Goal: Transaction & Acquisition: Download file/media

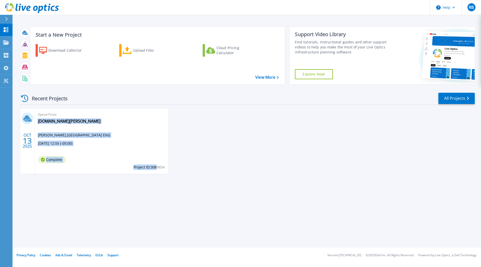
drag, startPoint x: 166, startPoint y: 166, endPoint x: 157, endPoint y: 168, distance: 9.2
click at [157, 167] on div "Optical Prime vcenter-vxrail.utech.edu.jm Robert Bennett , UNIV OF TECH JAM SCH…" at bounding box center [102, 141] width 134 height 65
click at [157, 170] on div "Optical Prime vcenter-vxrail.utech.edu.jm Robert Bennett , UNIV OF TECH JAM SCH…" at bounding box center [102, 141] width 134 height 65
click at [140, 168] on span "Project ID: 3089854" at bounding box center [149, 167] width 31 height 6
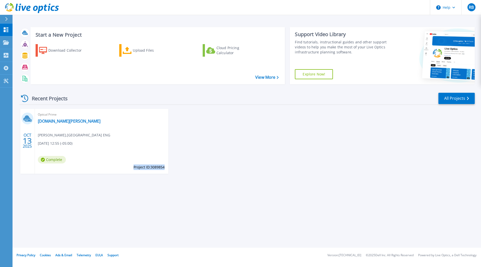
drag, startPoint x: 134, startPoint y: 168, endPoint x: 164, endPoint y: 169, distance: 30.1
click at [164, 169] on span "Project ID: 3089854" at bounding box center [149, 167] width 31 height 6
copy span "Project ID: 3089854"
click at [48, 122] on link "[DOMAIN_NAME][PERSON_NAME]" at bounding box center [69, 121] width 63 height 5
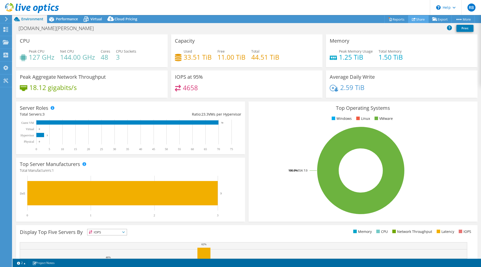
click at [417, 21] on link "Share" at bounding box center [418, 19] width 21 height 8
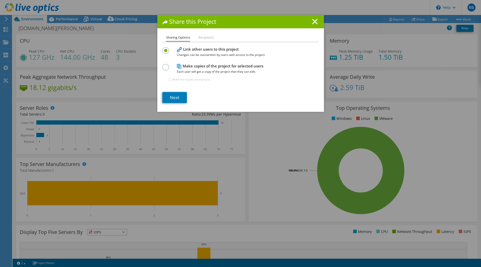
click at [207, 37] on li "Recipients" at bounding box center [205, 38] width 15 height 6
click at [178, 98] on link "Next" at bounding box center [174, 97] width 25 height 11
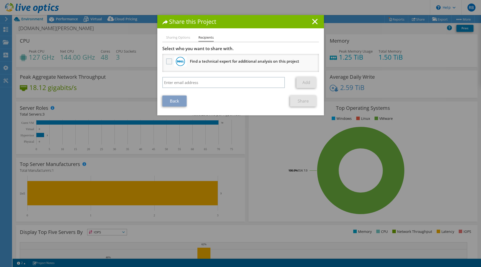
click at [167, 63] on label at bounding box center [169, 61] width 7 height 6
click at [0, 0] on input "checkbox" at bounding box center [0, 0] width 0 height 0
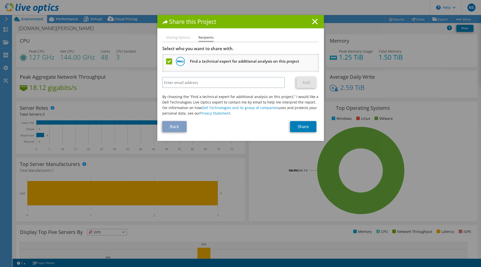
click at [166, 61] on label at bounding box center [169, 61] width 7 height 6
click at [0, 0] on input "checkbox" at bounding box center [0, 0] width 0 height 0
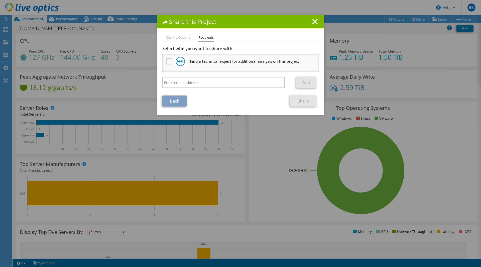
click at [315, 22] on icon at bounding box center [315, 22] width 6 height 6
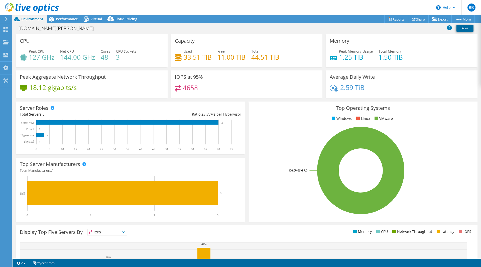
click at [463, 30] on link "Print" at bounding box center [465, 28] width 17 height 7
click at [393, 20] on link "Reports" at bounding box center [396, 19] width 24 height 8
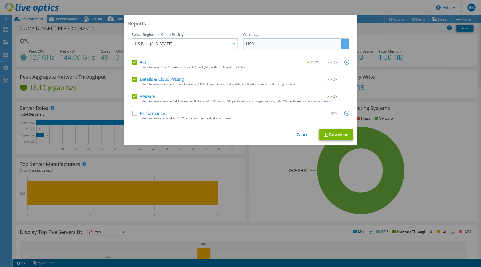
click at [260, 44] on span "USD" at bounding box center [297, 44] width 103 height 10
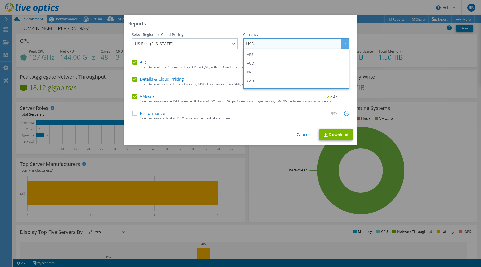
click at [219, 23] on div "Reports" at bounding box center [240, 23] width 225 height 7
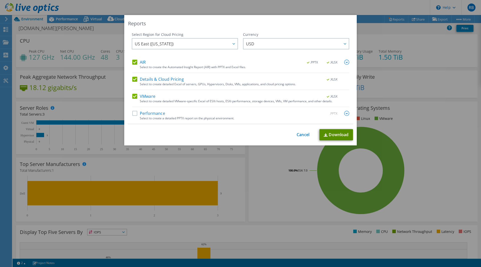
click at [336, 136] on link "Download" at bounding box center [337, 134] width 34 height 11
click at [132, 115] on label "Performance" at bounding box center [148, 113] width 33 height 5
click at [0, 0] on input "Performance" at bounding box center [0, 0] width 0 height 0
click at [329, 135] on link "Download" at bounding box center [337, 134] width 34 height 11
